Goal: Task Accomplishment & Management: Manage account settings

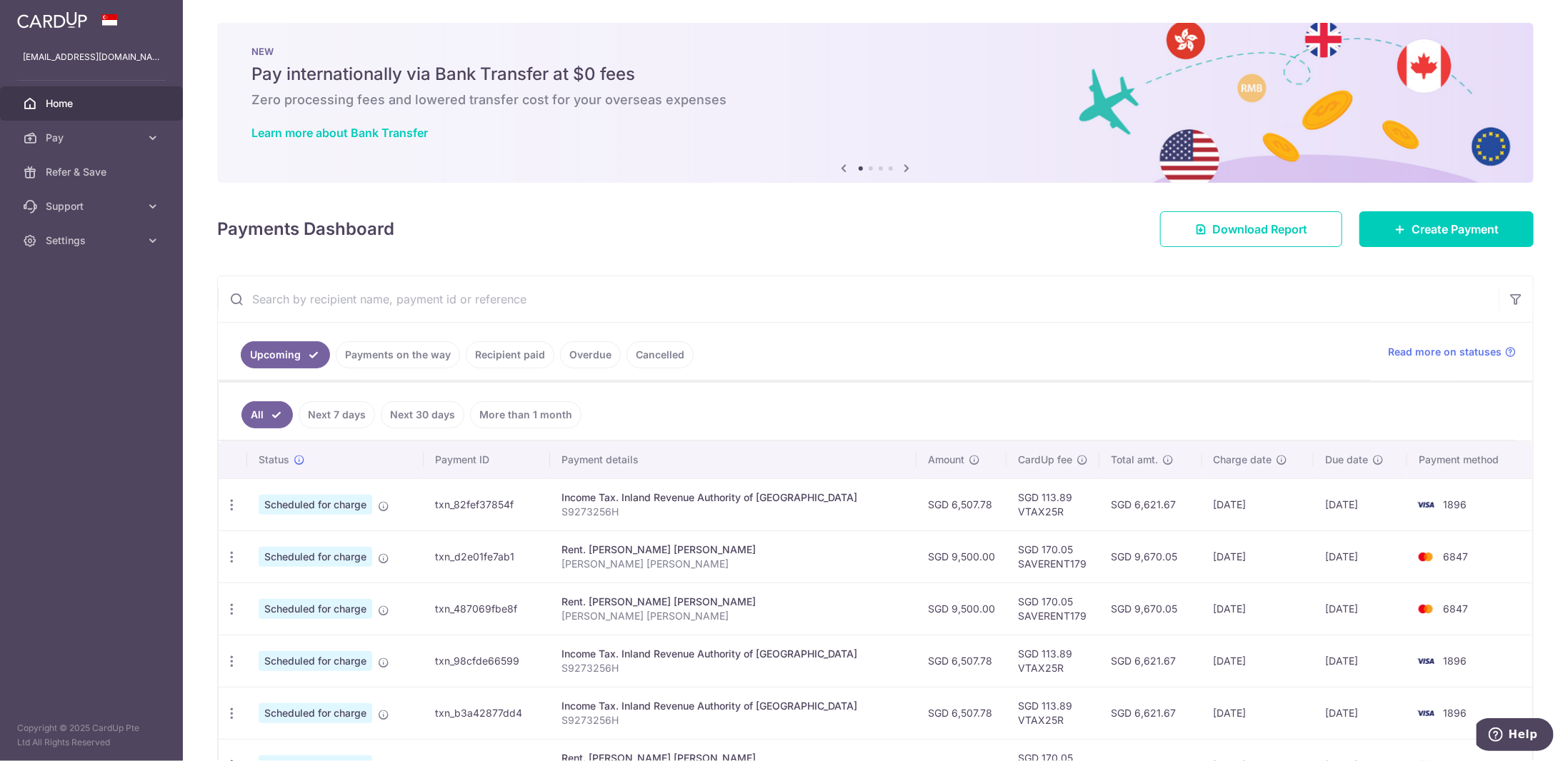
click at [963, 497] on td "SGD 6,507.78" at bounding box center [961, 504] width 90 height 52
click at [964, 555] on td "SGD 9,500.00" at bounding box center [961, 556] width 90 height 52
click at [230, 550] on icon "button" at bounding box center [232, 558] width 15 height 15
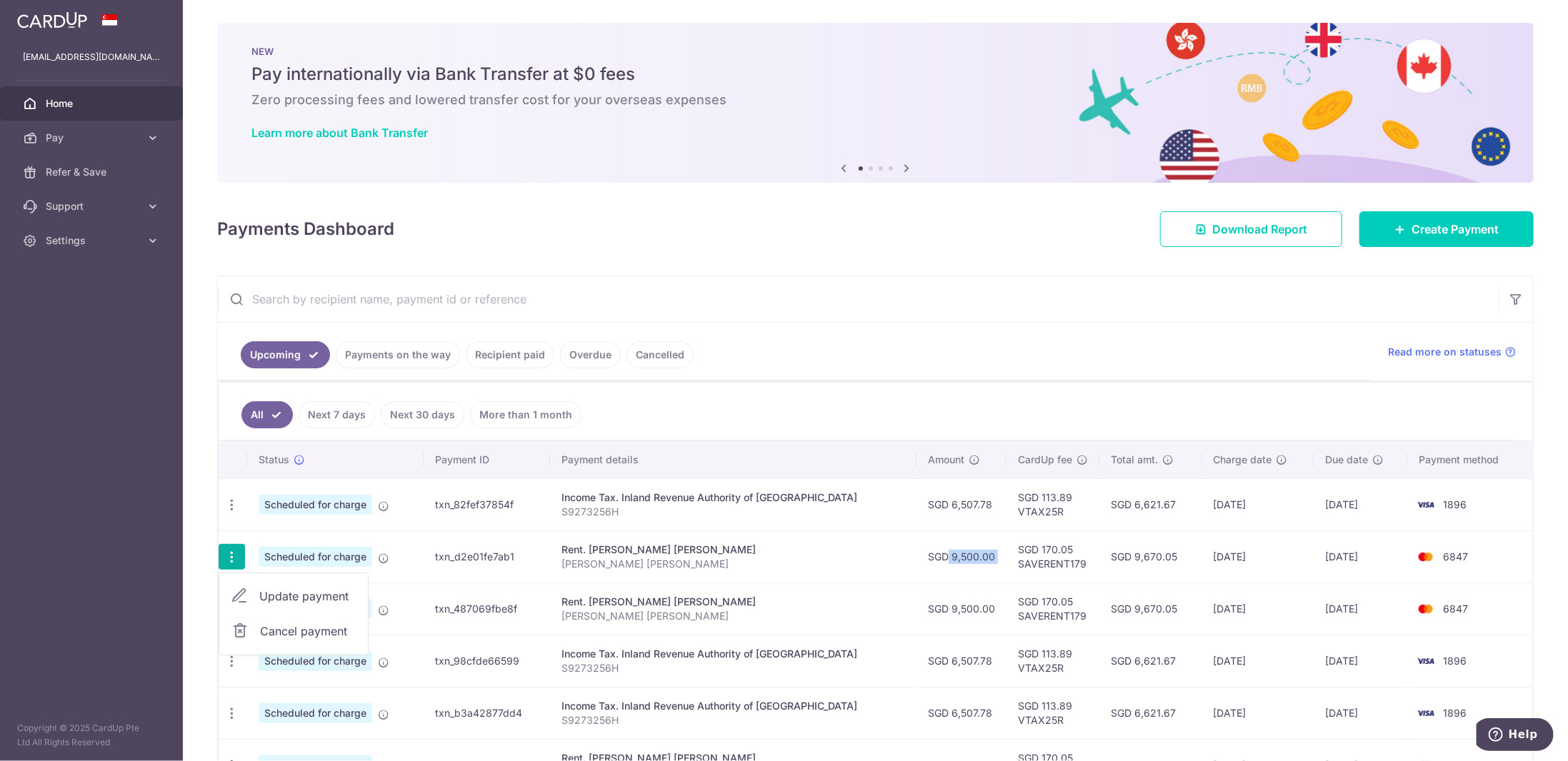
click at [298, 588] on span "Update payment" at bounding box center [307, 597] width 97 height 17
radio input "true"
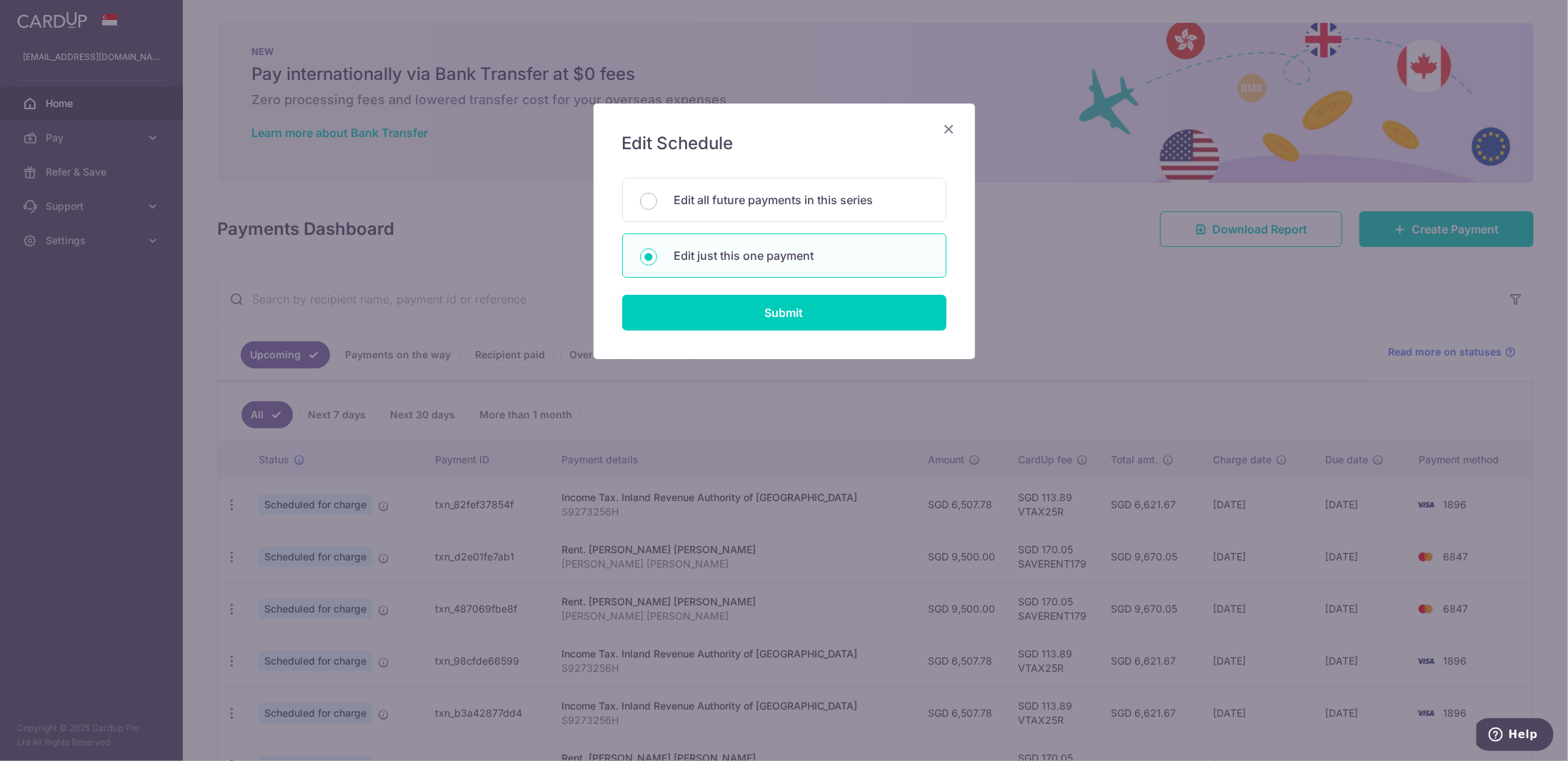
click at [690, 475] on div "Edit Schedule You will be editing all 8 payments to [PERSON_NAME] [PERSON_NAME]…" at bounding box center [784, 380] width 1568 height 761
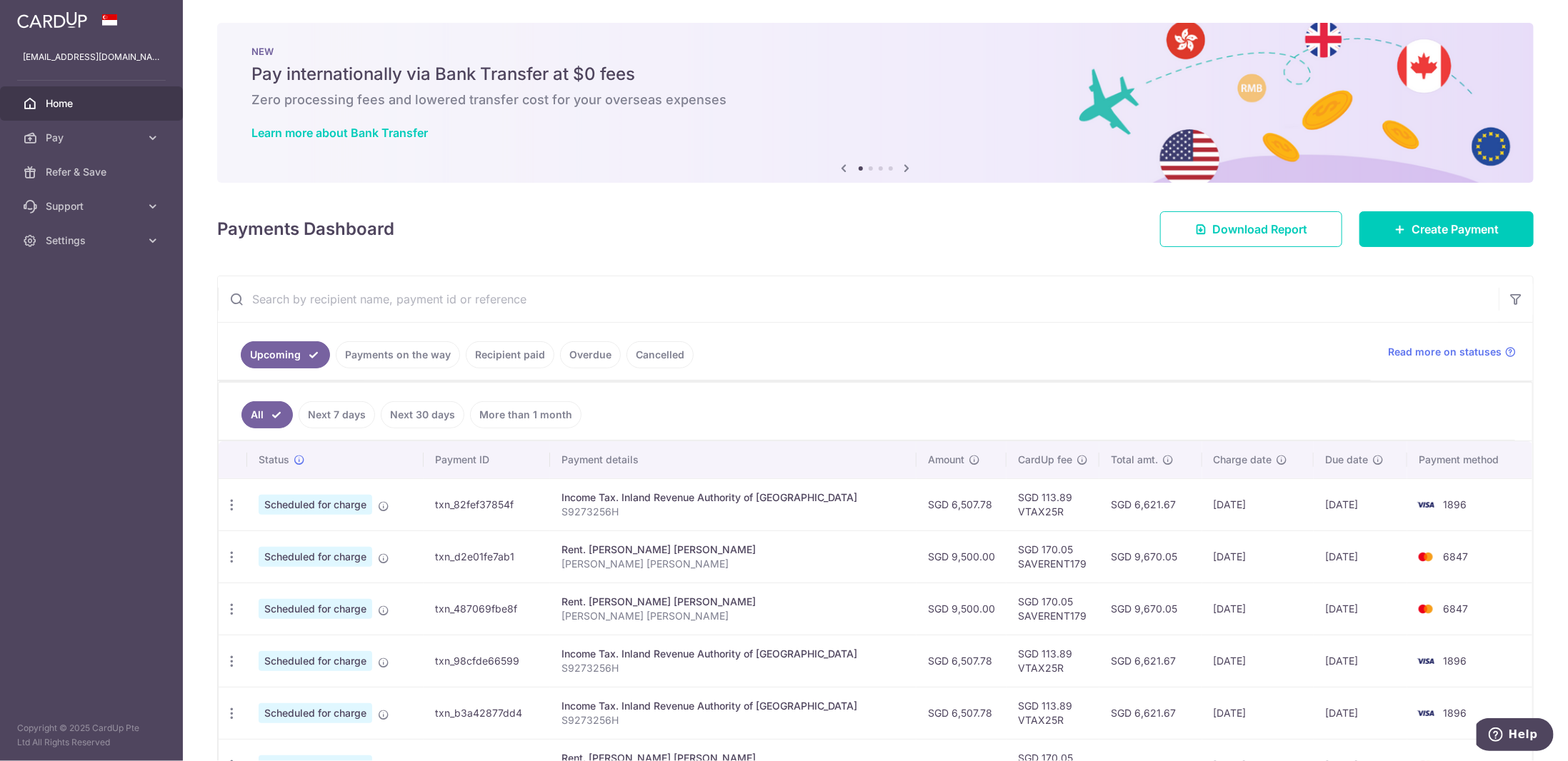
click at [492, 356] on link "Recipient paid" at bounding box center [511, 355] width 89 height 27
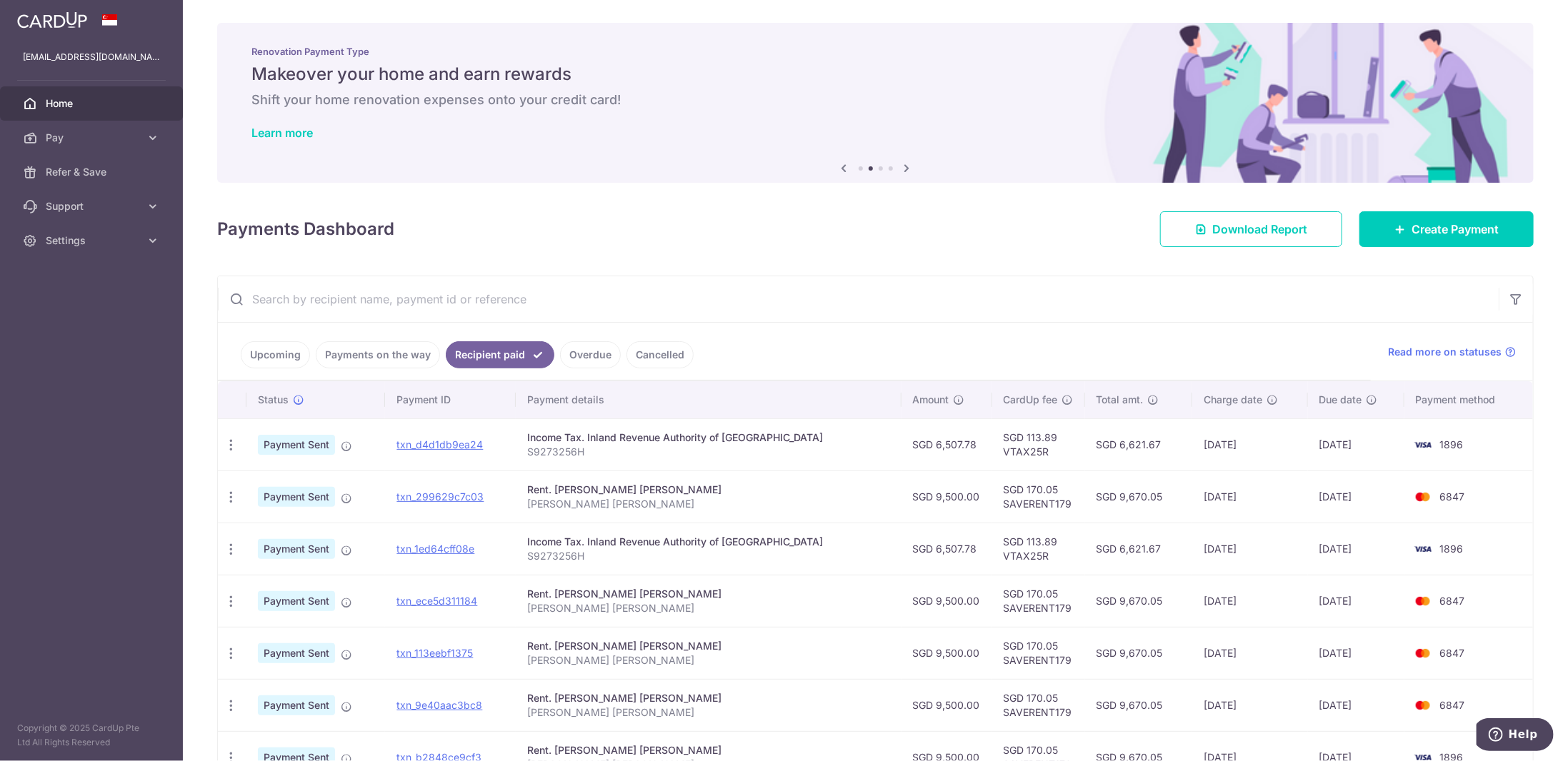
click at [280, 352] on link "Upcoming" at bounding box center [275, 355] width 69 height 27
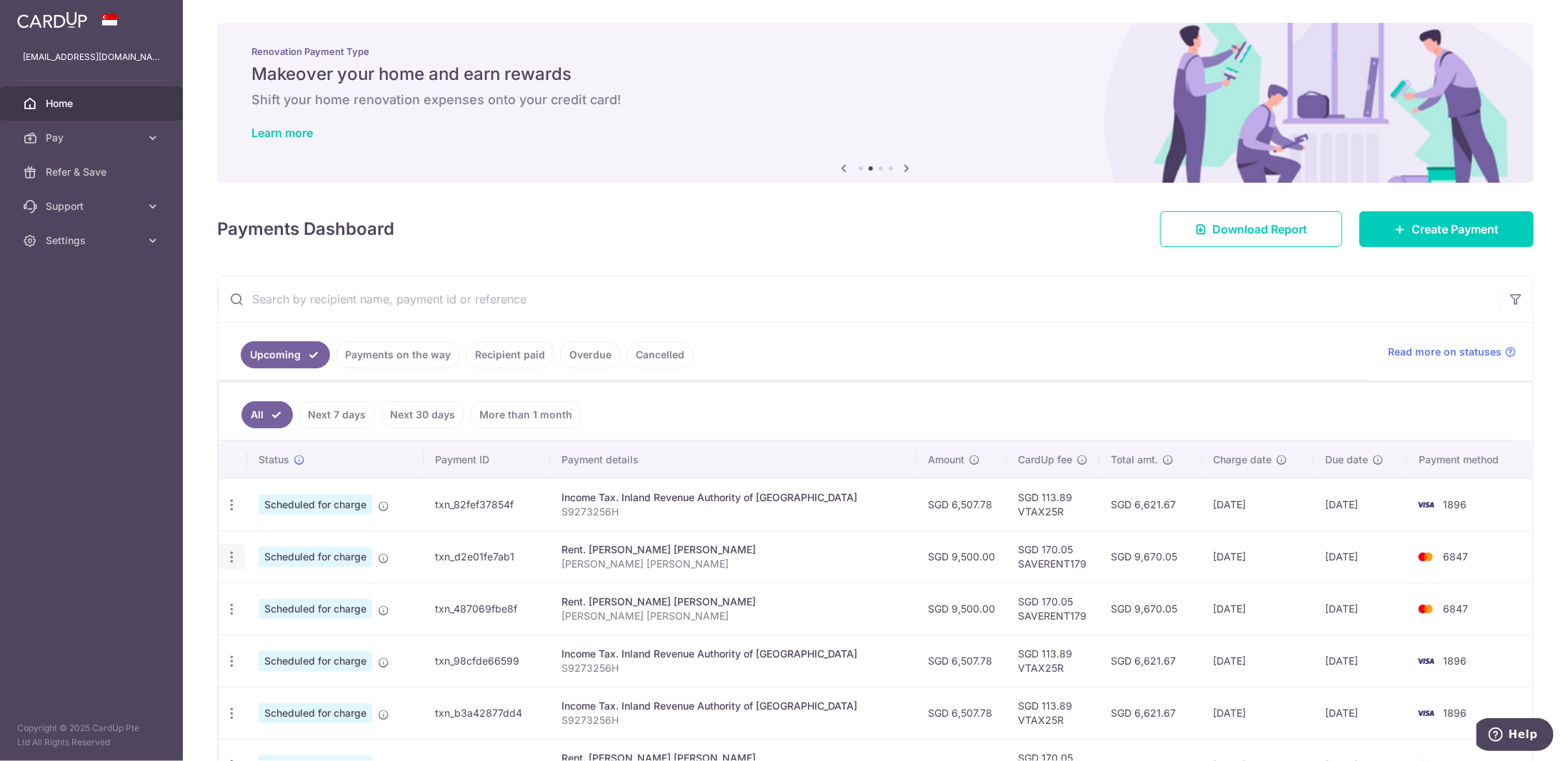
click at [233, 556] on icon "button" at bounding box center [232, 558] width 15 height 15
click at [290, 588] on span "Update payment" at bounding box center [307, 597] width 97 height 17
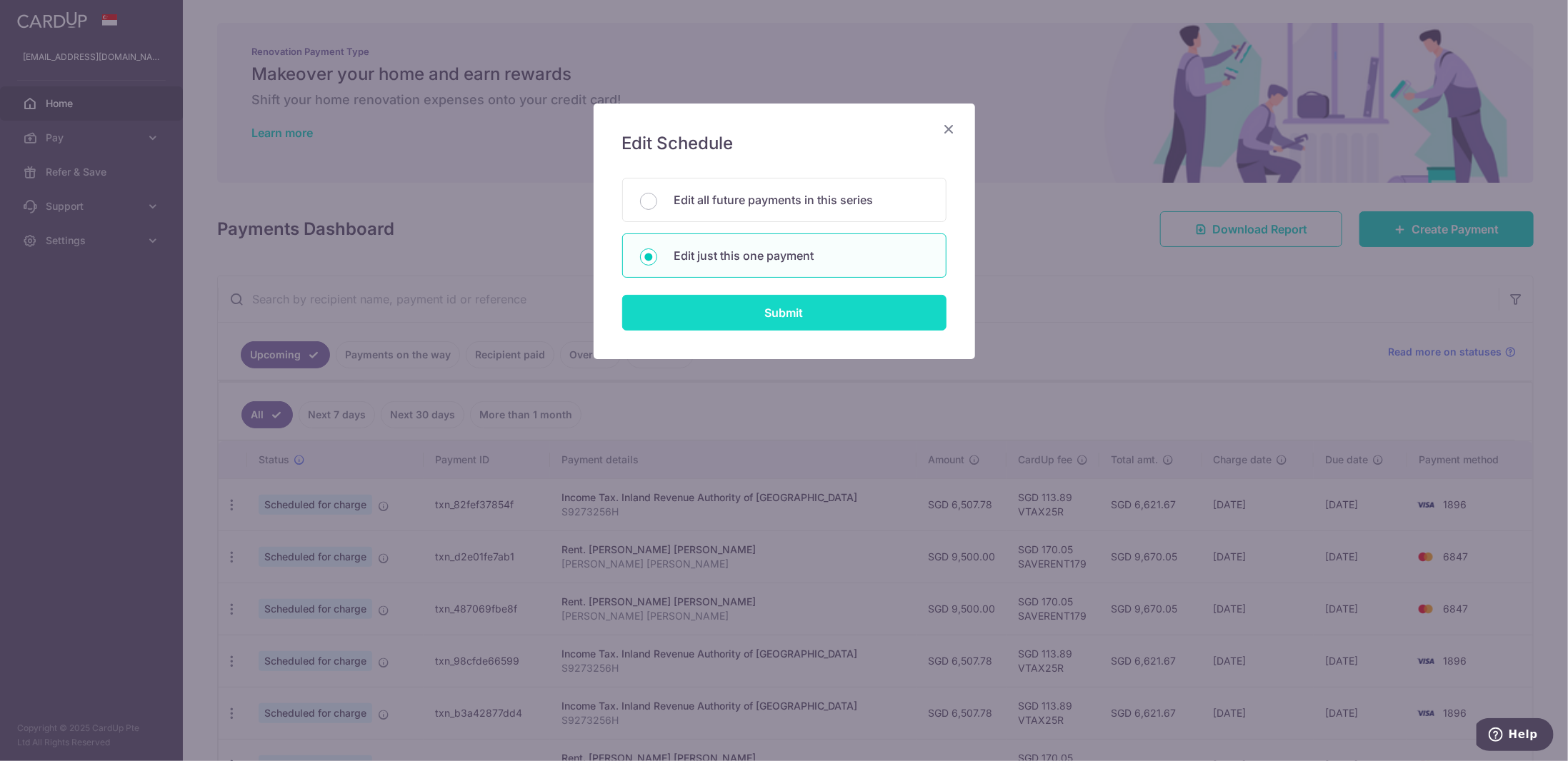
click at [723, 303] on input "Submit" at bounding box center [784, 313] width 324 height 36
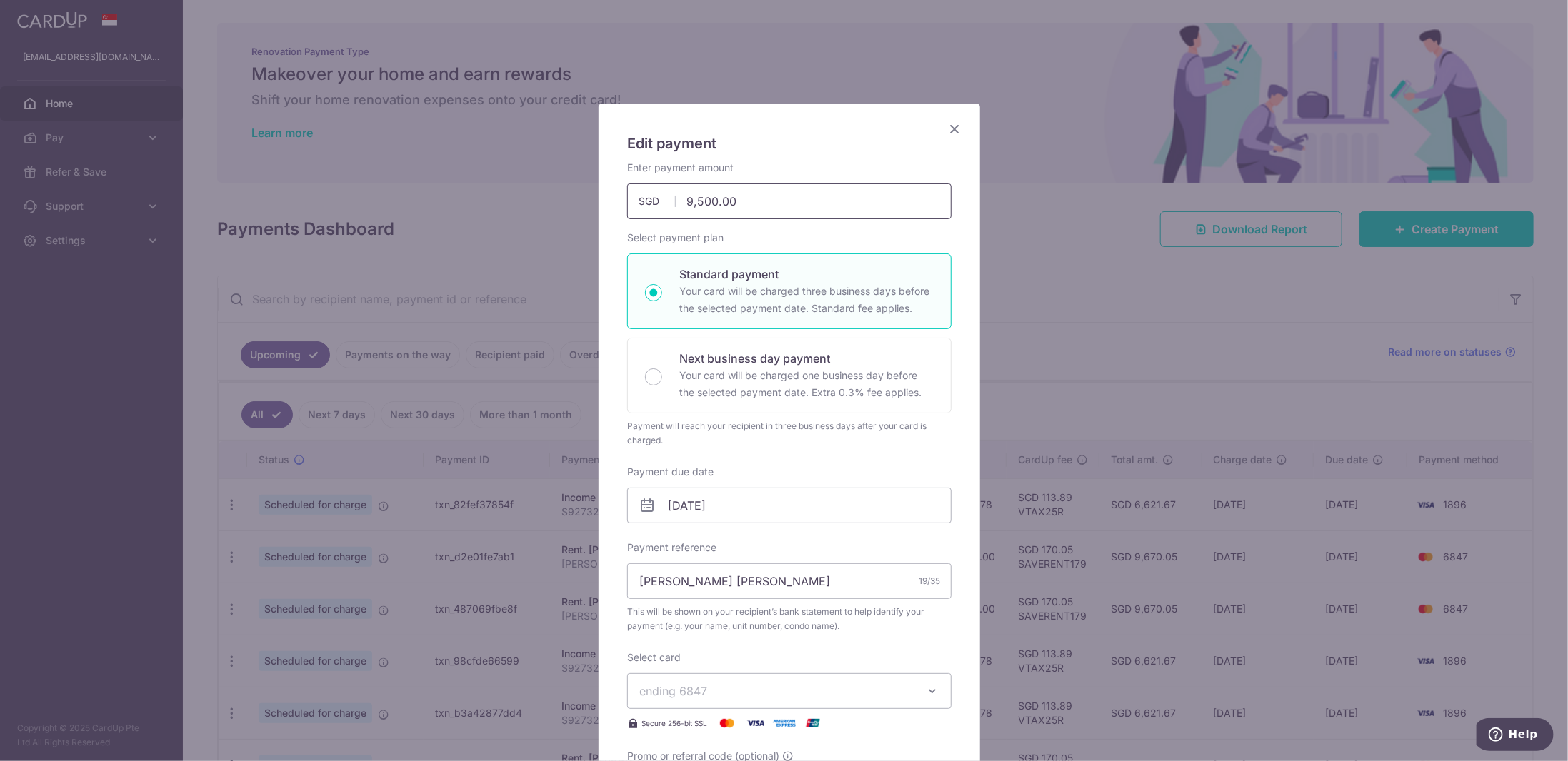
click at [723, 209] on input "9,500.00" at bounding box center [789, 201] width 324 height 36
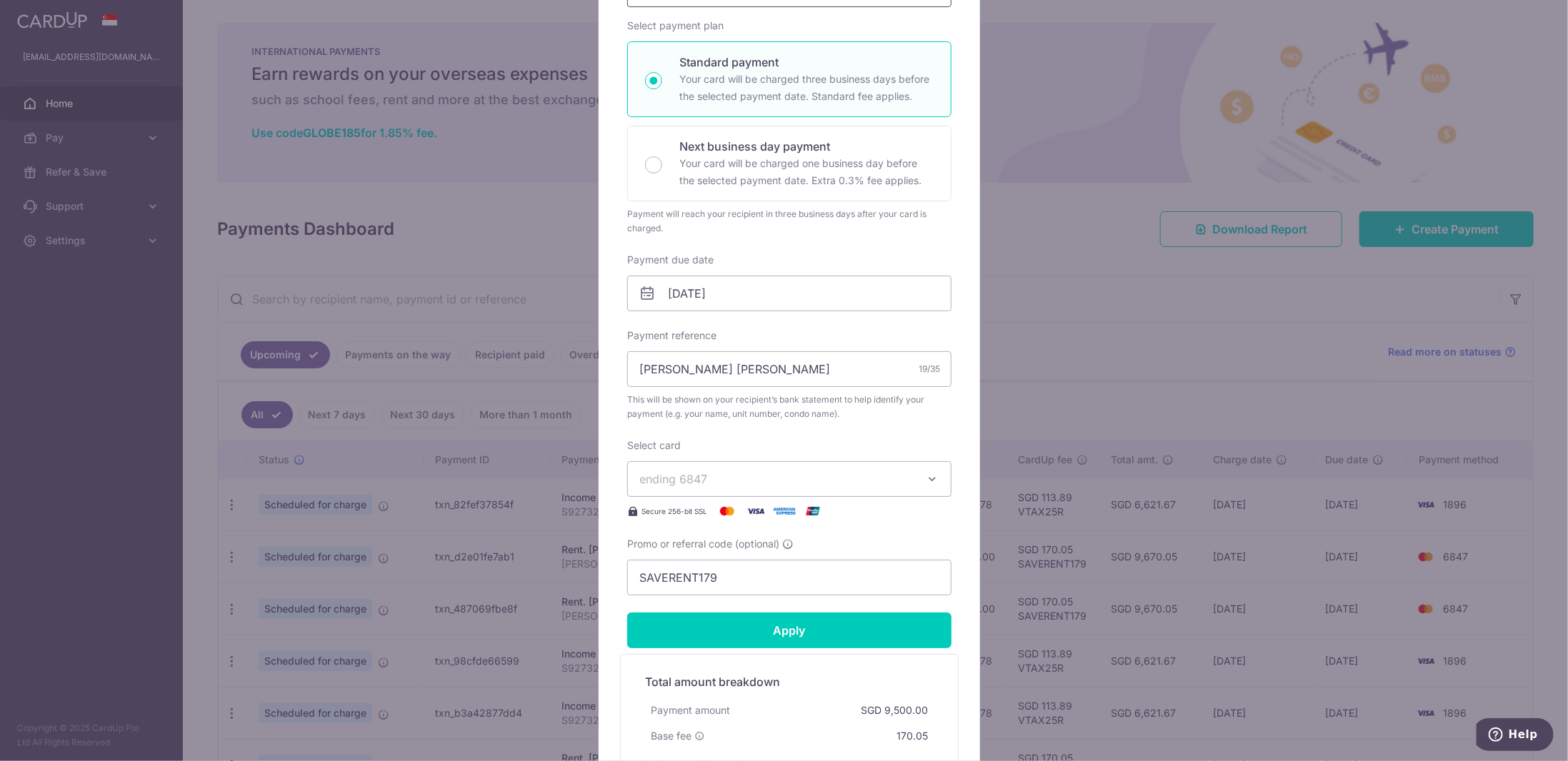
scroll to position [215, 0]
type input "9,500.00"
click at [706, 480] on span "ending 6847" at bounding box center [776, 477] width 274 height 17
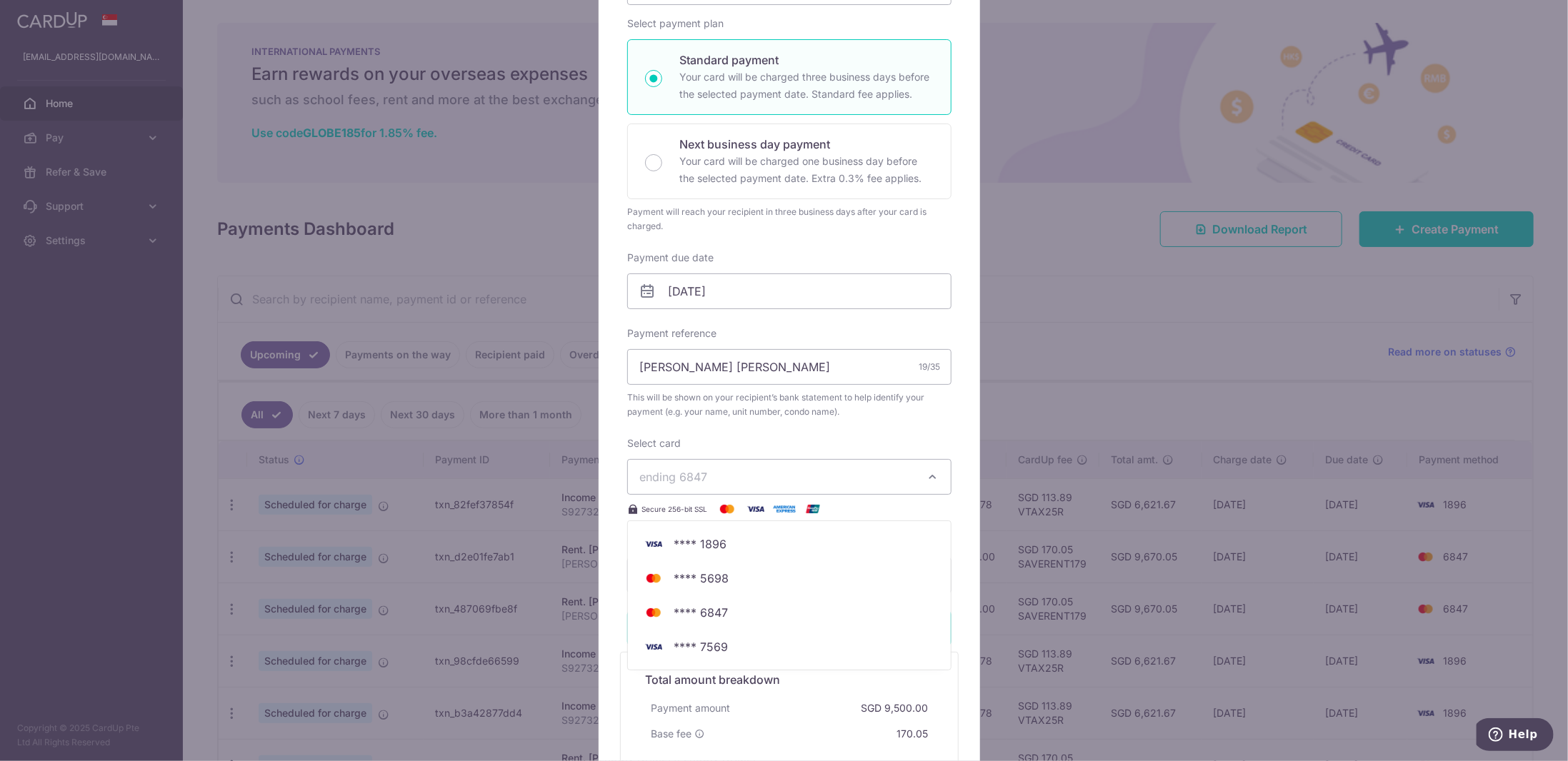
click at [420, 390] on div "Edit payment By clicking apply, you will make changes to all payments to [PERSO…" at bounding box center [784, 380] width 1568 height 761
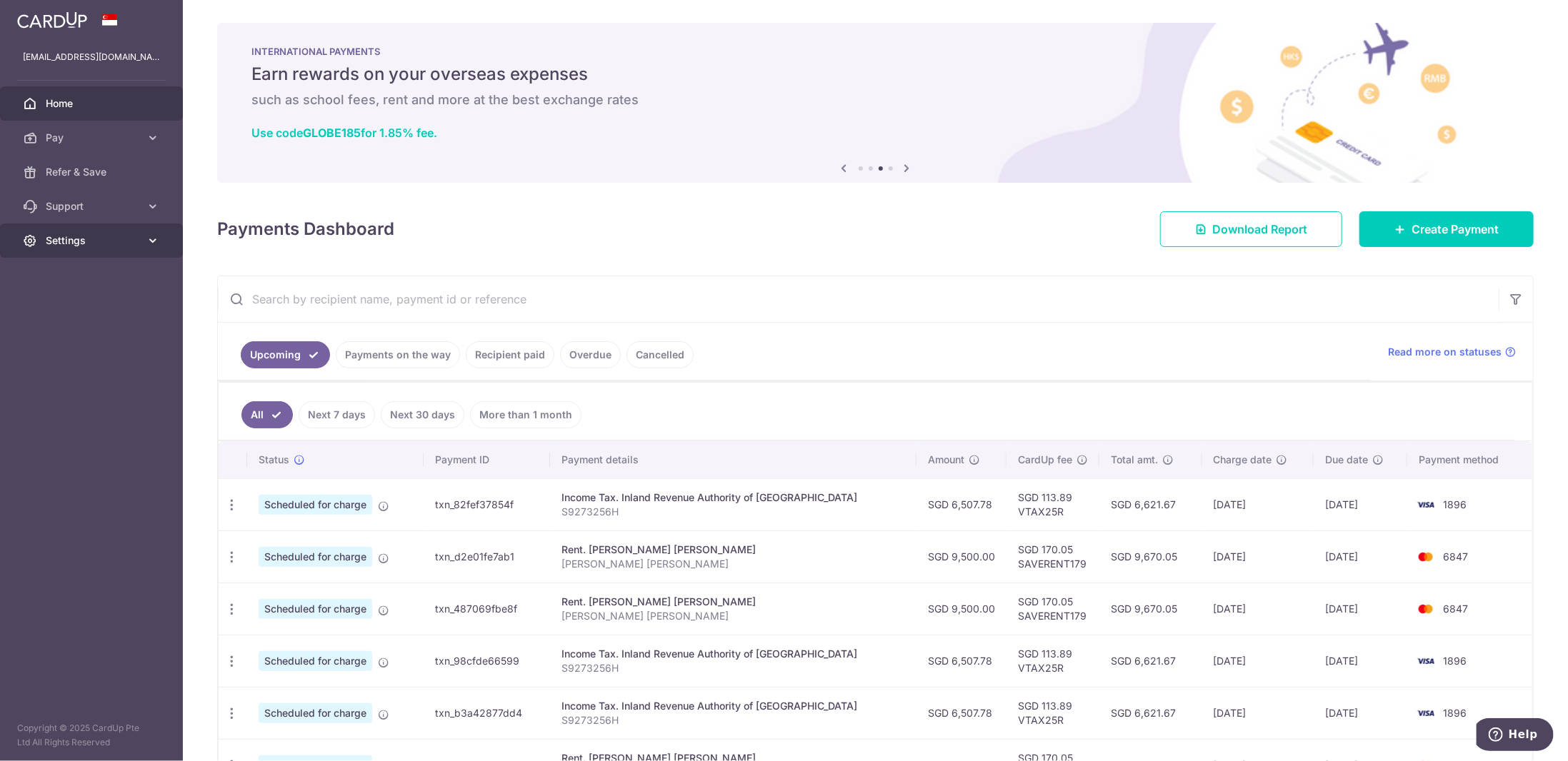
click at [123, 250] on link "Settings" at bounding box center [91, 240] width 183 height 34
click at [99, 303] on span "Logout" at bounding box center [93, 309] width 95 height 14
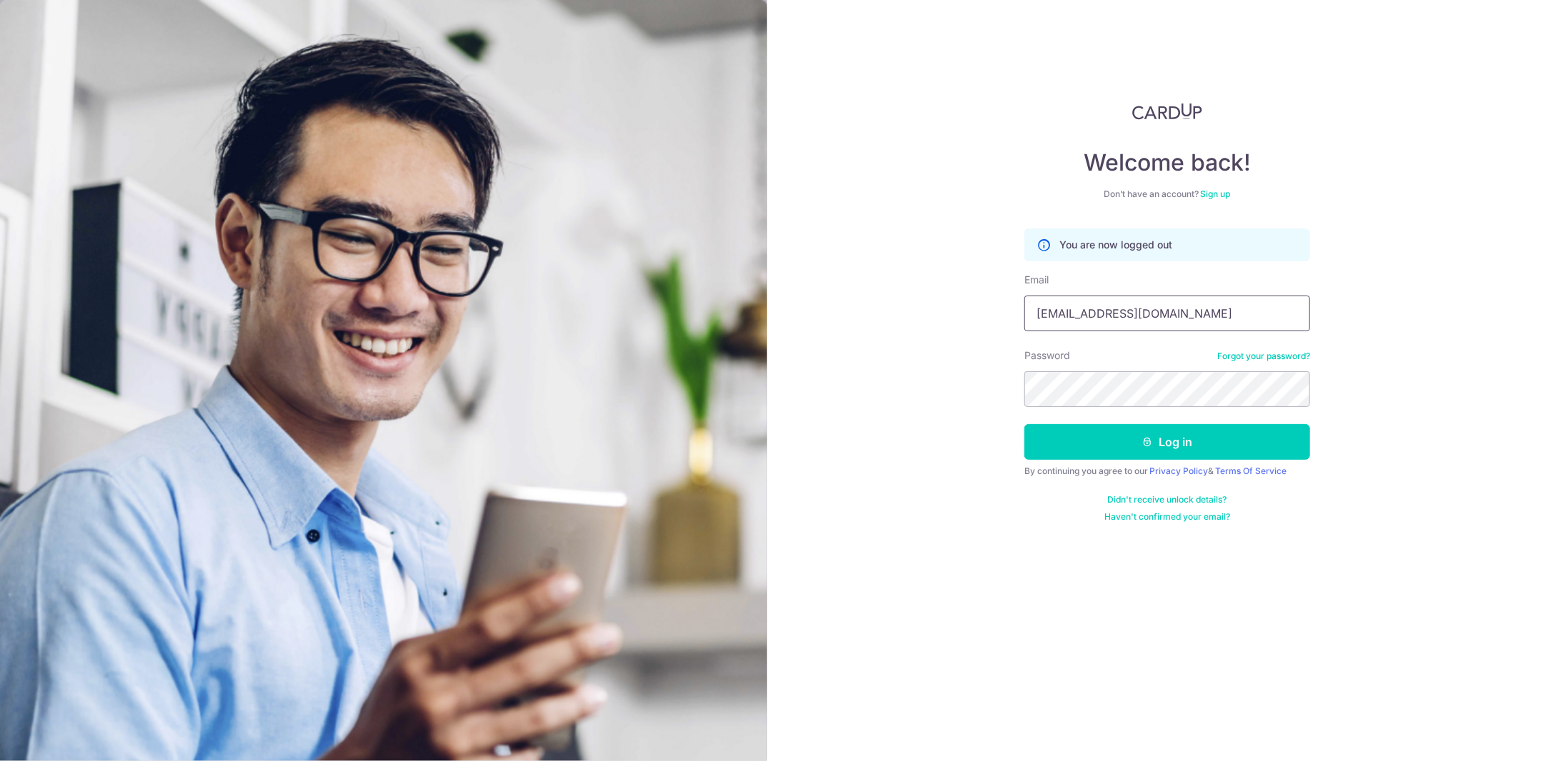
click at [1139, 299] on input "[EMAIL_ADDRESS][DOMAIN_NAME]" at bounding box center [1167, 314] width 286 height 36
type input "usenx452@gmail.com"
click at [1183, 448] on button "Log in" at bounding box center [1167, 442] width 286 height 36
